Goal: Task Accomplishment & Management: Use online tool/utility

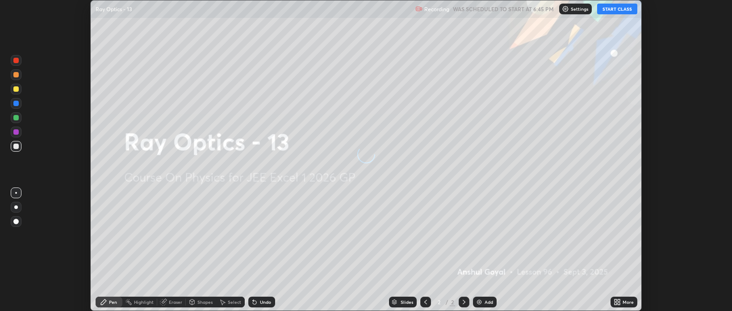
scroll to position [311, 732]
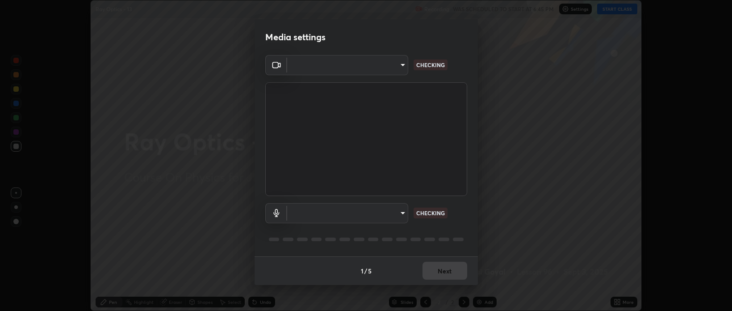
type input "bcb9d7dafccbd8d00e6ada9b6dd7e52ba20ca67bbbba0d0563dd421ab33f40a5"
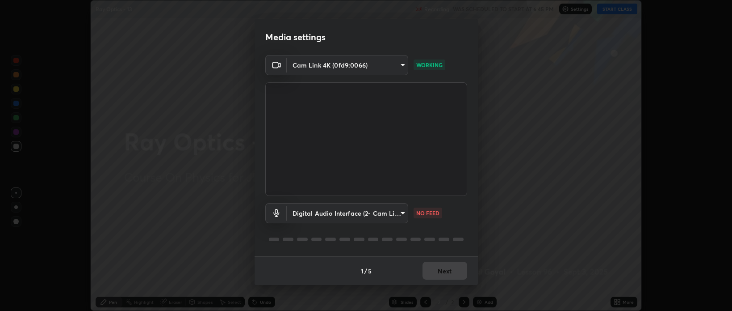
click at [345, 205] on body "Erase all Ray Optics - 13 Recording WAS SCHEDULED TO START AT 6:45 PM Settings …" at bounding box center [366, 155] width 732 height 311
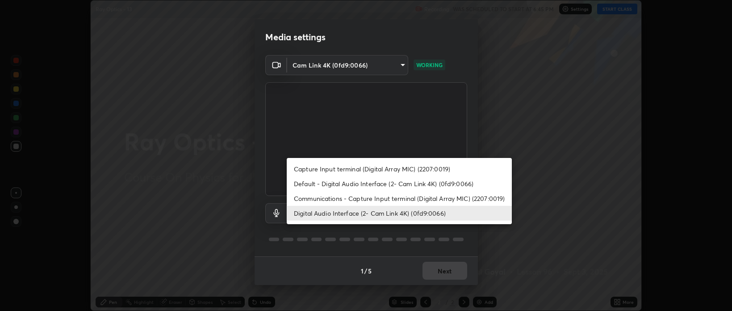
click at [308, 168] on li "Capture Input terminal (Digital Array MIC) (2207:0019)" at bounding box center [399, 168] width 225 height 15
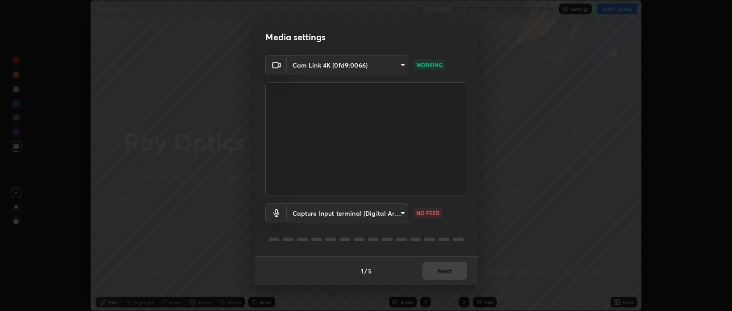
click at [318, 211] on body "Erase all Ray Optics - 13 Recording WAS SCHEDULED TO START AT 6:45 PM Settings …" at bounding box center [366, 155] width 732 height 311
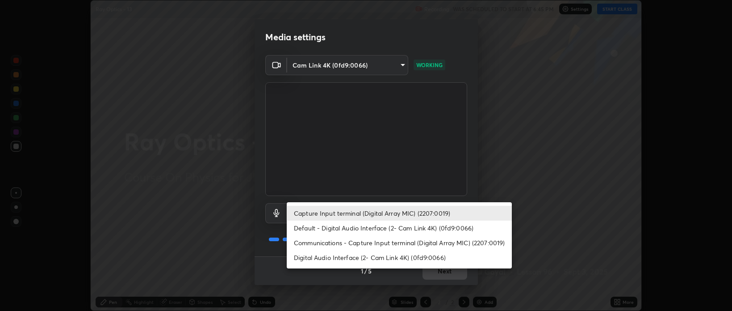
click at [319, 225] on li "Default - Digital Audio Interface (2- Cam Link 4K) (0fd9:0066)" at bounding box center [399, 227] width 225 height 15
type input "default"
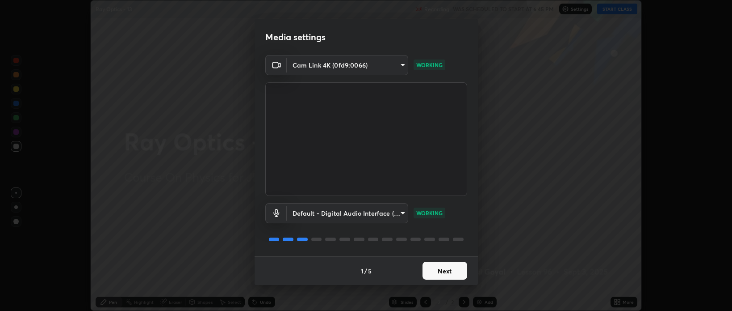
click at [438, 269] on button "Next" at bounding box center [445, 270] width 45 height 18
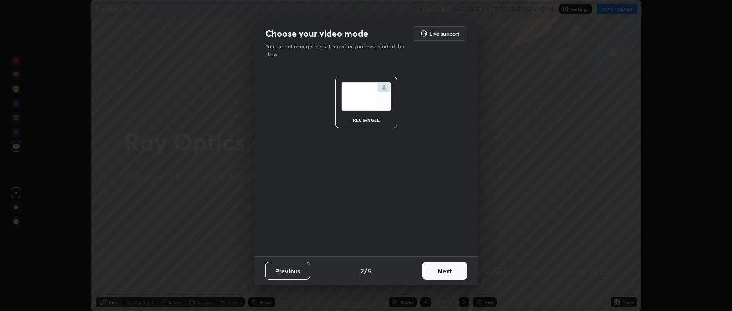
click at [444, 272] on button "Next" at bounding box center [445, 270] width 45 height 18
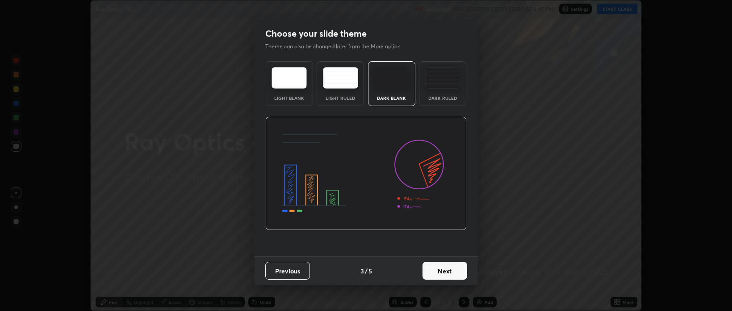
click at [454, 275] on button "Next" at bounding box center [445, 270] width 45 height 18
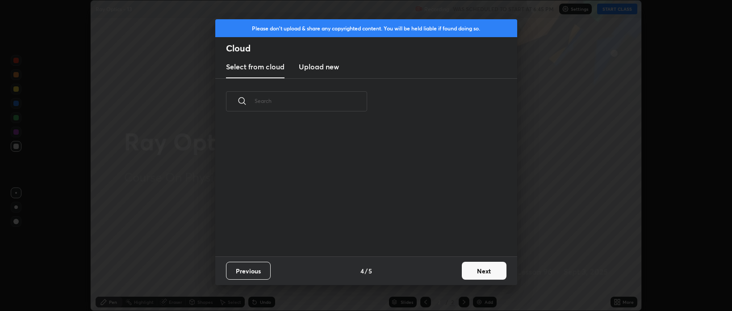
click at [476, 272] on button "Next" at bounding box center [484, 270] width 45 height 18
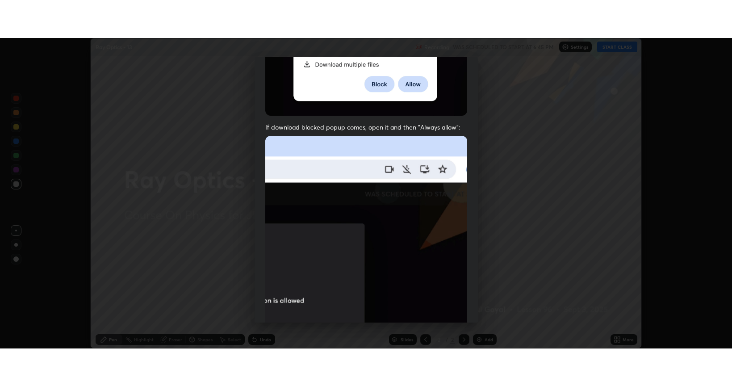
scroll to position [181, 0]
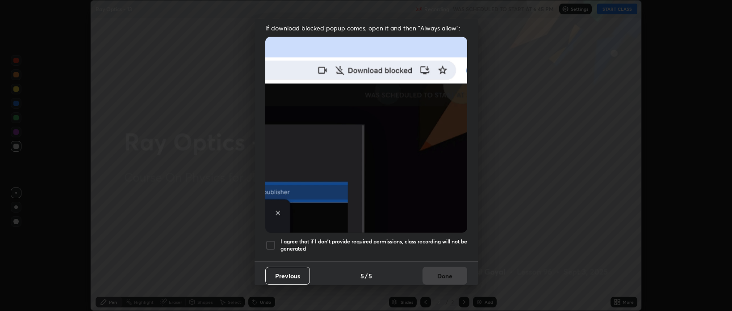
click at [370, 238] on h5 "I agree that if I don't provide required permissions, class recording will not …" at bounding box center [374, 245] width 187 height 14
click at [440, 266] on button "Done" at bounding box center [445, 275] width 45 height 18
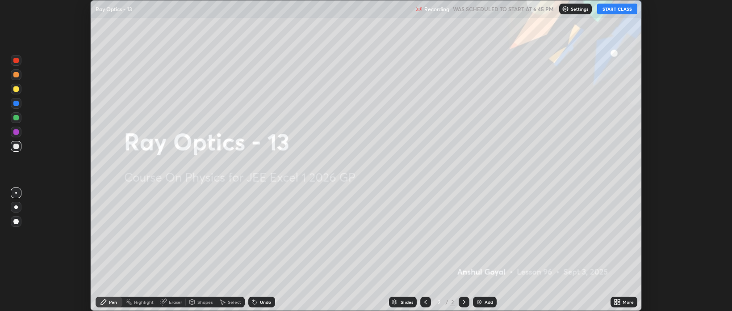
click at [617, 301] on icon at bounding box center [617, 301] width 7 height 7
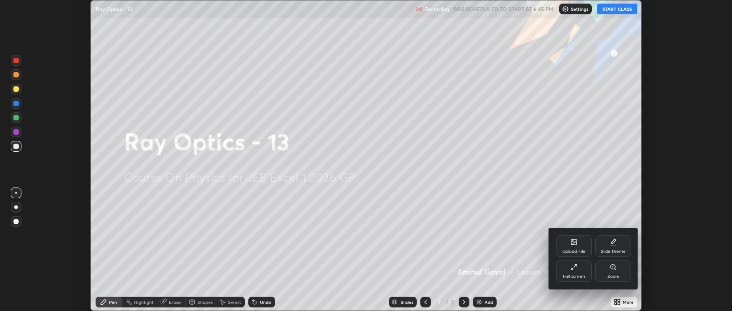
click at [564, 276] on div "Full screen" at bounding box center [574, 276] width 22 height 4
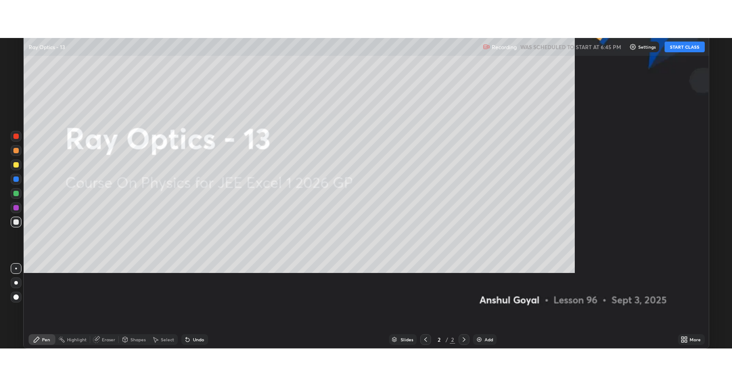
scroll to position [386, 732]
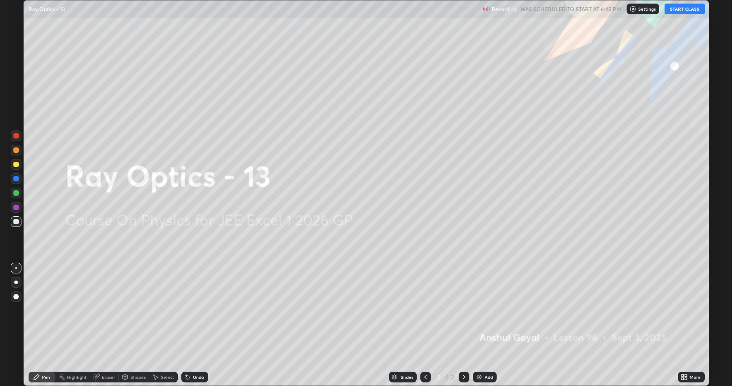
click at [676, 7] on button "START CLASS" at bounding box center [685, 9] width 40 height 11
click at [485, 310] on div "Add" at bounding box center [485, 377] width 24 height 11
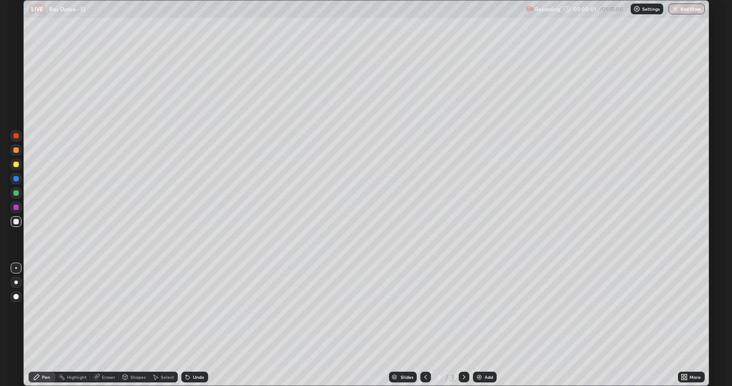
click at [110, 310] on div "Eraser" at bounding box center [108, 377] width 13 height 4
click at [13, 310] on icon at bounding box center [16, 347] width 7 height 8
click at [46, 310] on div "Pen" at bounding box center [42, 377] width 27 height 11
click at [17, 284] on div at bounding box center [16, 282] width 11 height 11
click at [18, 167] on div at bounding box center [15, 164] width 5 height 5
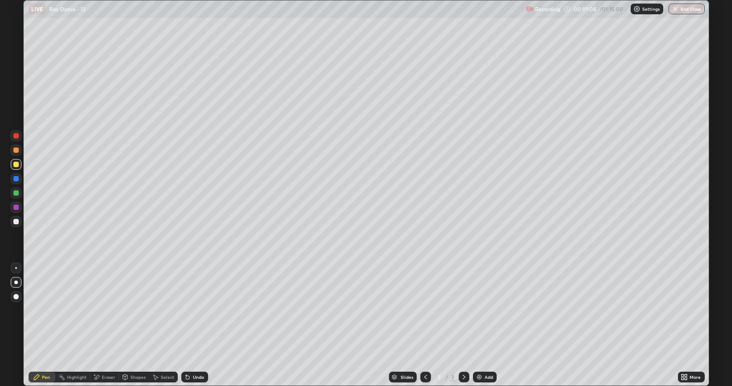
click at [17, 226] on div at bounding box center [16, 221] width 11 height 11
click at [486, 310] on div "Add" at bounding box center [485, 377] width 24 height 11
click at [16, 163] on div at bounding box center [15, 164] width 5 height 5
click at [104, 310] on div "Eraser" at bounding box center [108, 377] width 13 height 4
click at [41, 310] on div "Pen" at bounding box center [42, 377] width 27 height 11
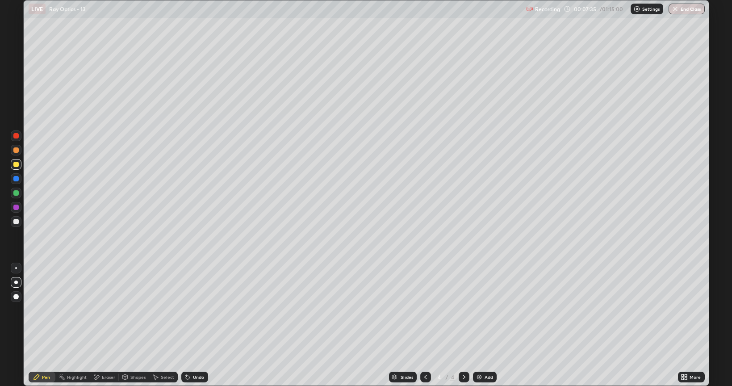
click at [18, 222] on div at bounding box center [15, 221] width 5 height 5
click at [198, 310] on div "Undo" at bounding box center [194, 377] width 27 height 11
click at [107, 310] on div "Eraser" at bounding box center [108, 377] width 13 height 4
click at [46, 310] on div "Pen" at bounding box center [46, 377] width 8 height 4
click at [197, 310] on div "Undo" at bounding box center [198, 377] width 11 height 4
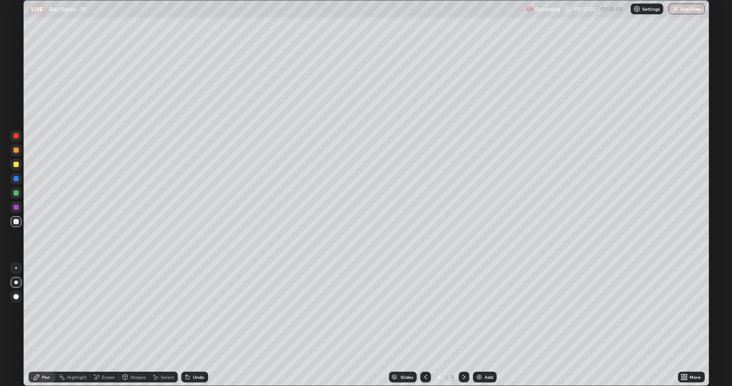
click at [481, 310] on img at bounding box center [479, 377] width 7 height 7
click at [193, 310] on div "Undo" at bounding box center [194, 377] width 27 height 11
click at [19, 208] on div at bounding box center [16, 207] width 11 height 11
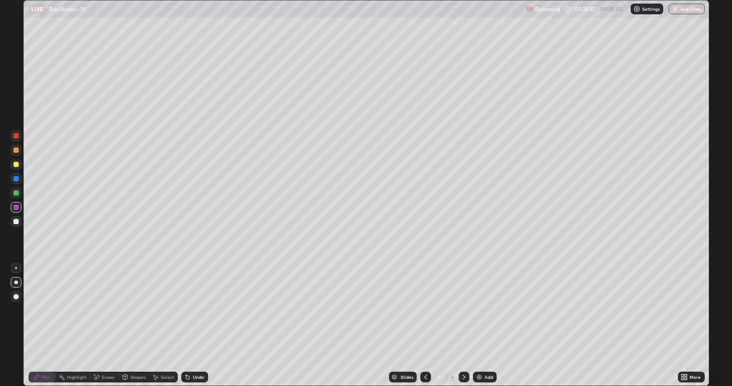
click at [13, 164] on div at bounding box center [16, 164] width 11 height 11
click at [21, 181] on div at bounding box center [16, 179] width 14 height 14
click at [17, 223] on div at bounding box center [15, 221] width 5 height 5
click at [20, 192] on div at bounding box center [16, 193] width 11 height 11
click at [479, 310] on img at bounding box center [479, 377] width 7 height 7
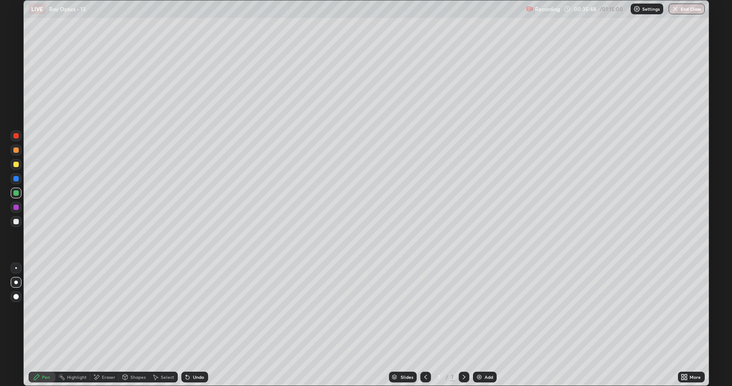
click at [17, 217] on div at bounding box center [16, 221] width 11 height 11
click at [15, 167] on div at bounding box center [15, 164] width 5 height 5
click at [191, 310] on div "Undo" at bounding box center [194, 377] width 27 height 11
click at [193, 310] on div "Undo" at bounding box center [198, 377] width 11 height 4
click at [18, 150] on div at bounding box center [15, 149] width 5 height 5
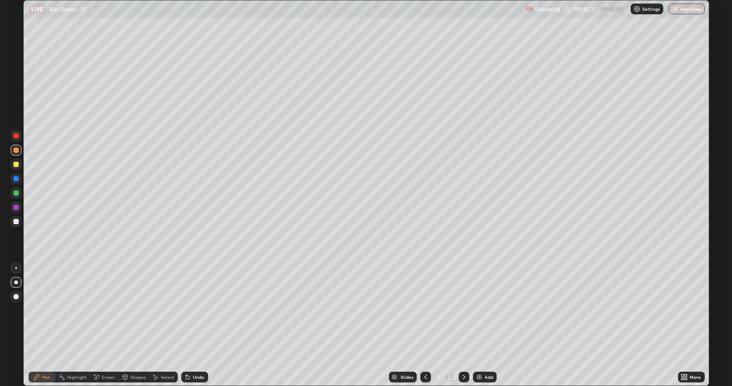
click at [492, 310] on div "Add" at bounding box center [489, 377] width 8 height 4
click at [17, 222] on div at bounding box center [15, 221] width 5 height 5
click at [15, 164] on div at bounding box center [15, 164] width 5 height 5
click at [108, 310] on div "Eraser" at bounding box center [108, 377] width 13 height 4
click at [45, 310] on div "Pen" at bounding box center [42, 377] width 27 height 11
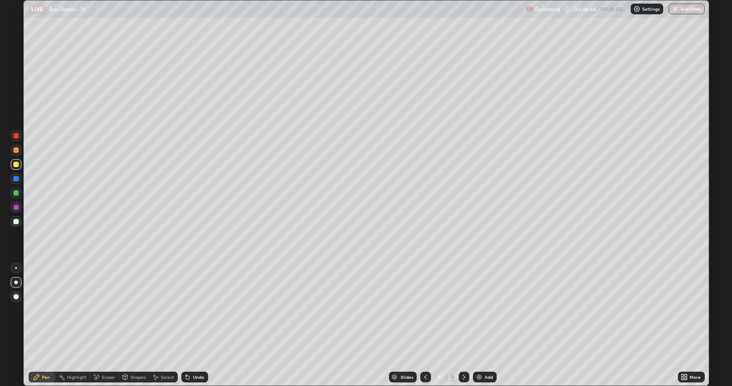
click at [106, 310] on div "Eraser" at bounding box center [108, 377] width 13 height 4
click at [49, 310] on div "Pen" at bounding box center [42, 377] width 27 height 11
click at [15, 223] on div at bounding box center [15, 221] width 5 height 5
click at [16, 150] on div at bounding box center [15, 149] width 5 height 5
click at [16, 222] on div at bounding box center [15, 221] width 5 height 5
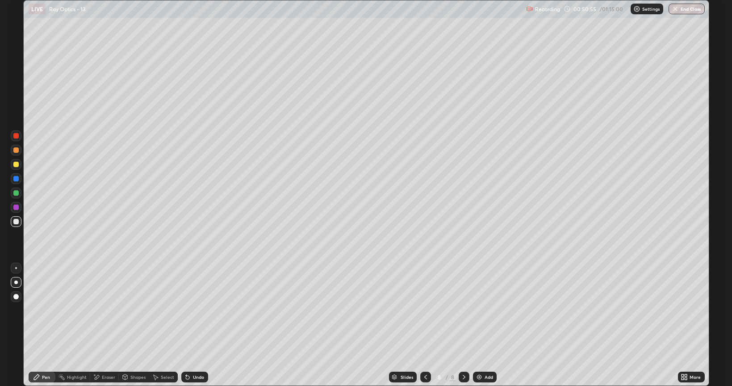
click at [14, 169] on div at bounding box center [16, 164] width 11 height 11
click at [482, 310] on img at bounding box center [479, 377] width 7 height 7
click at [424, 310] on icon at bounding box center [425, 377] width 3 height 4
click at [424, 310] on icon at bounding box center [425, 377] width 7 height 7
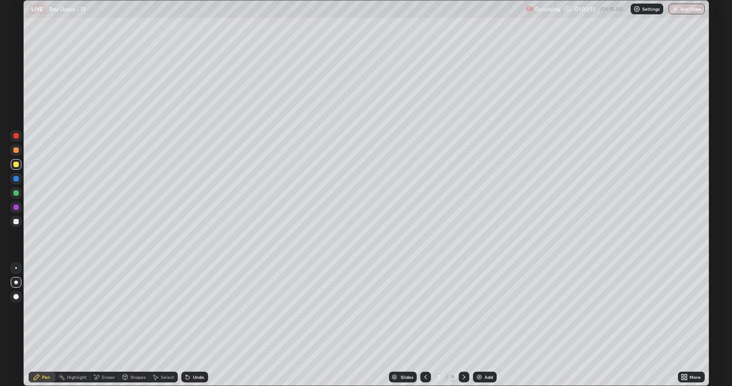
click at [424, 310] on icon at bounding box center [425, 377] width 7 height 7
click at [424, 310] on icon at bounding box center [425, 377] width 3 height 4
click at [426, 310] on icon at bounding box center [425, 377] width 7 height 7
click at [463, 310] on icon at bounding box center [464, 377] width 7 height 7
click at [462, 310] on icon at bounding box center [464, 377] width 7 height 7
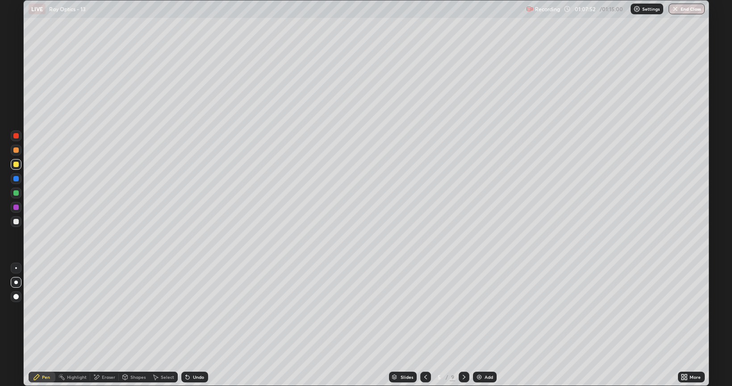
click at [689, 10] on button "End Class" at bounding box center [687, 9] width 36 height 11
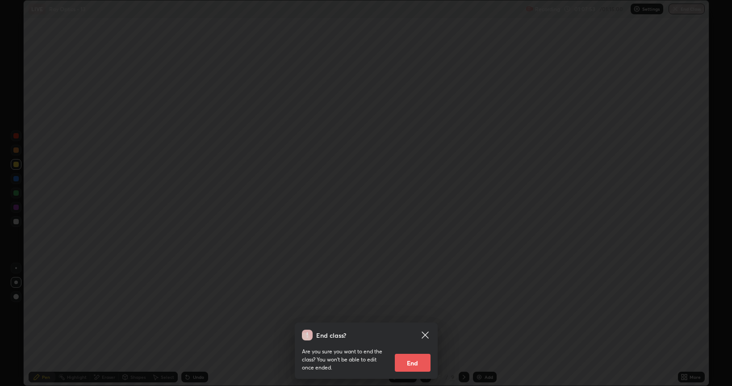
click at [426, 310] on button "End" at bounding box center [413, 363] width 36 height 18
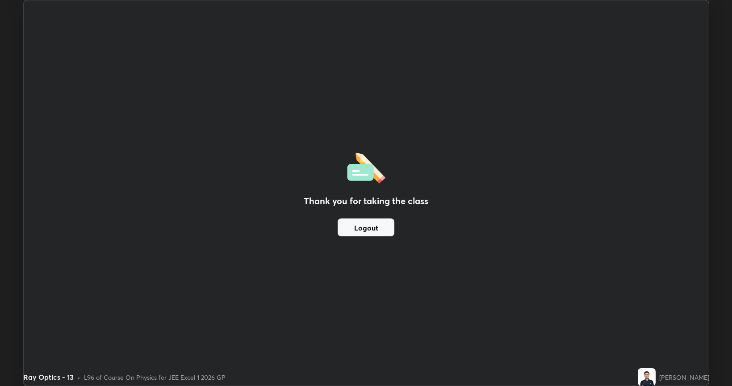
click at [389, 228] on button "Logout" at bounding box center [366, 227] width 57 height 18
